Goal: Task Accomplishment & Management: Use online tool/utility

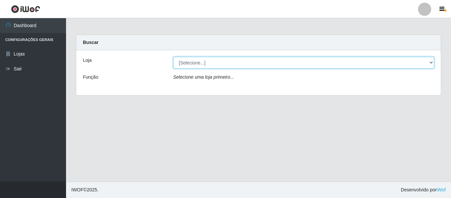
click at [270, 64] on select "[Selecione...] Iskisita Atakado - Centro de Distribuição" at bounding box center [303, 63] width 261 height 12
select select "425"
click at [173, 57] on select "[Selecione...] Iskisita Atakado - Centro de Distribuição" at bounding box center [303, 63] width 261 height 12
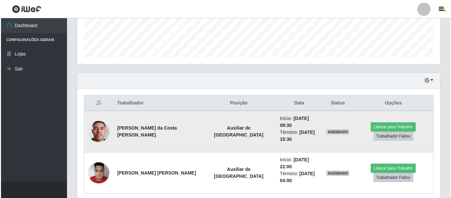
scroll to position [192, 0]
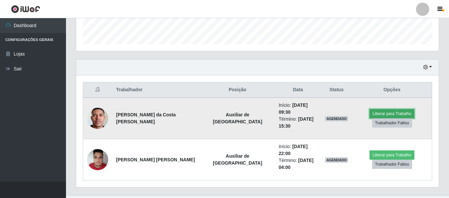
click at [385, 109] on button "Liberar para Trabalho" at bounding box center [392, 113] width 45 height 9
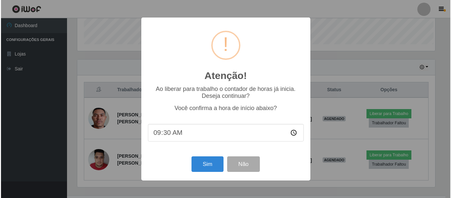
scroll to position [137, 359]
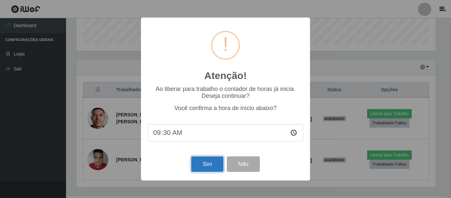
click at [210, 166] on button "Sim" at bounding box center [207, 164] width 32 height 16
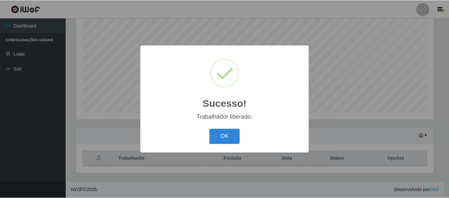
scroll to position [329976, 329754]
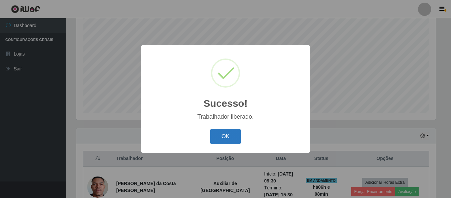
click at [229, 139] on button "OK" at bounding box center [225, 137] width 31 height 16
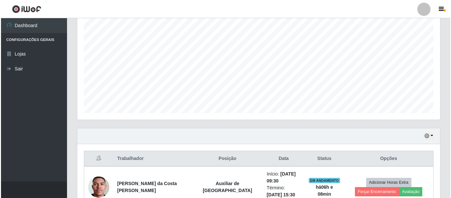
scroll to position [206, 0]
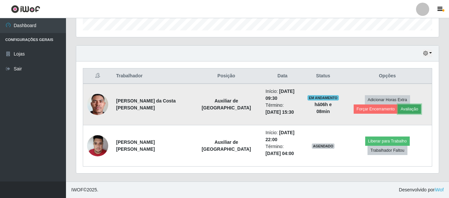
click at [398, 110] on button "Avaliação" at bounding box center [409, 108] width 23 height 9
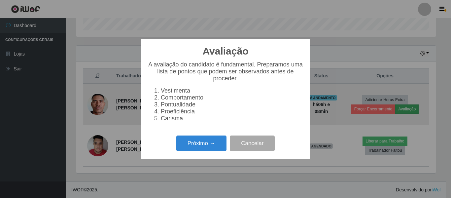
scroll to position [137, 359]
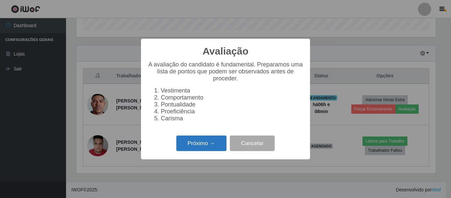
click at [214, 149] on button "Próximo →" at bounding box center [201, 143] width 50 height 16
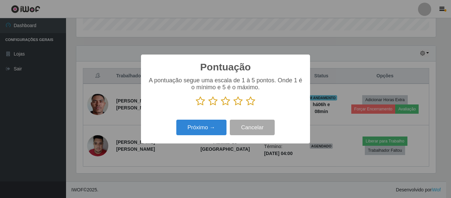
scroll to position [329976, 329754]
click at [240, 100] on icon at bounding box center [237, 101] width 9 height 10
click at [233, 106] on input "radio" at bounding box center [233, 106] width 0 height 0
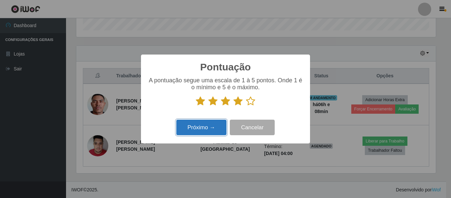
click at [206, 127] on button "Próximo →" at bounding box center [201, 128] width 50 height 16
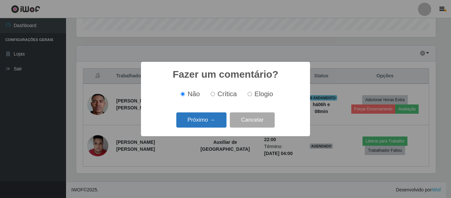
click at [209, 121] on button "Próximo →" at bounding box center [201, 120] width 50 height 16
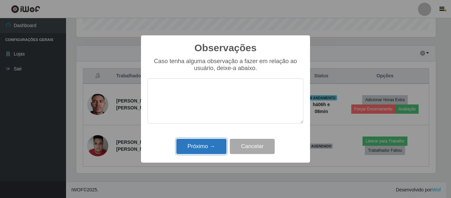
click at [217, 146] on button "Próximo →" at bounding box center [201, 147] width 50 height 16
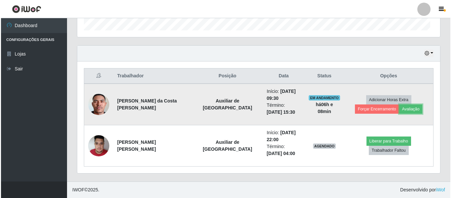
scroll to position [137, 363]
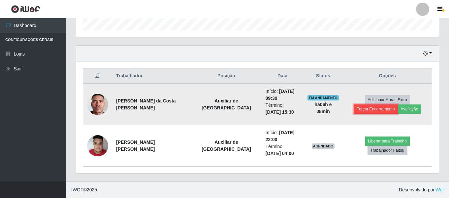
click at [398, 104] on button "Forçar Encerramento" at bounding box center [376, 108] width 44 height 9
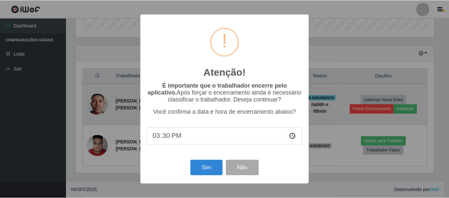
scroll to position [137, 359]
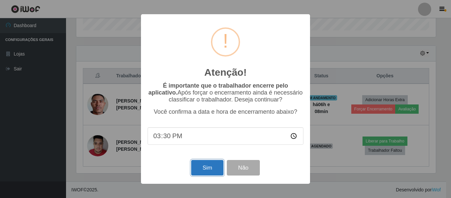
click at [212, 167] on button "Sim" at bounding box center [207, 168] width 32 height 16
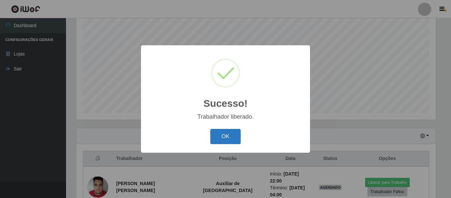
click at [216, 138] on button "OK" at bounding box center [225, 137] width 31 height 16
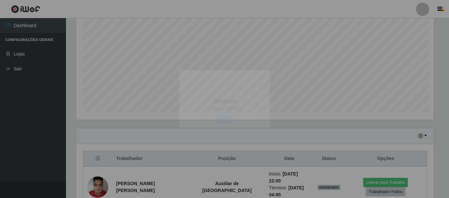
scroll to position [137, 363]
